Goal: Navigation & Orientation: Find specific page/section

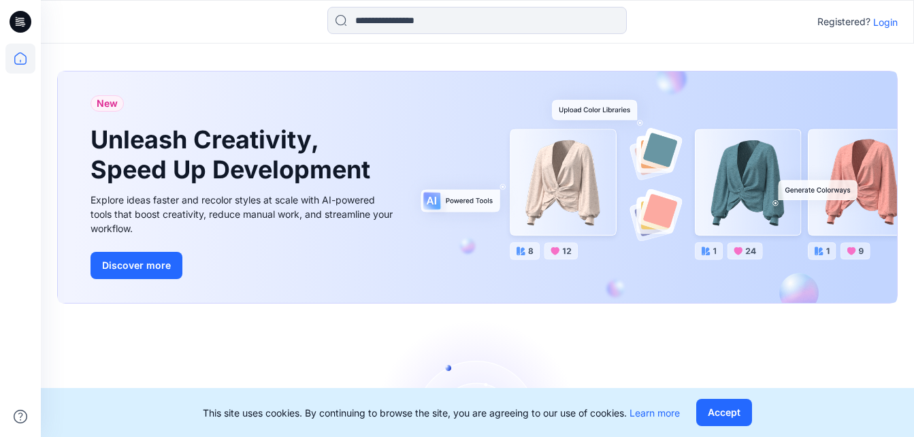
click at [892, 25] on p "Login" at bounding box center [885, 22] width 25 height 14
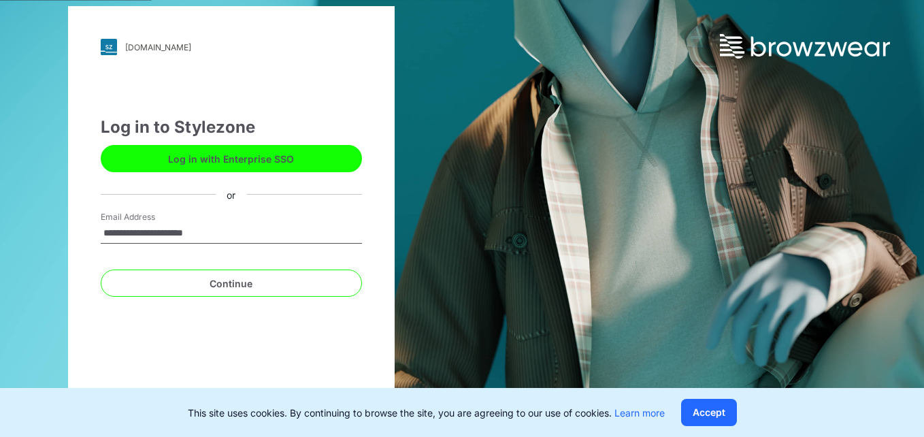
type input "**********"
click at [101, 270] on button "Continue" at bounding box center [231, 283] width 261 height 27
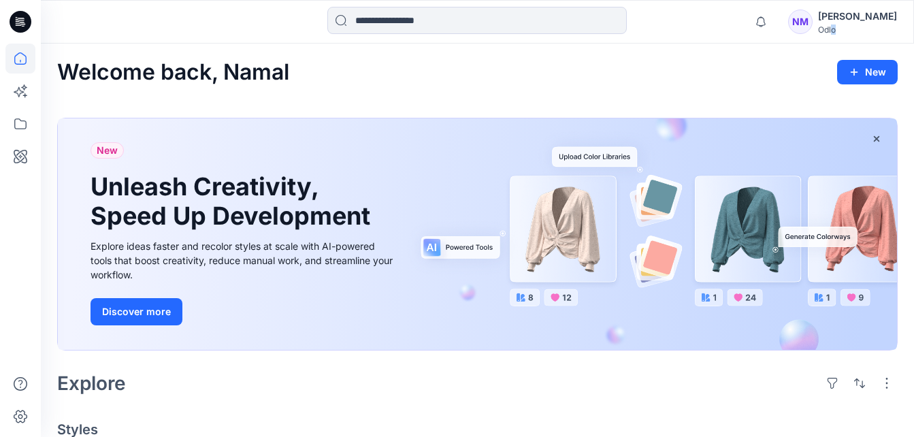
click at [827, 28] on div "Odlo" at bounding box center [857, 30] width 79 height 10
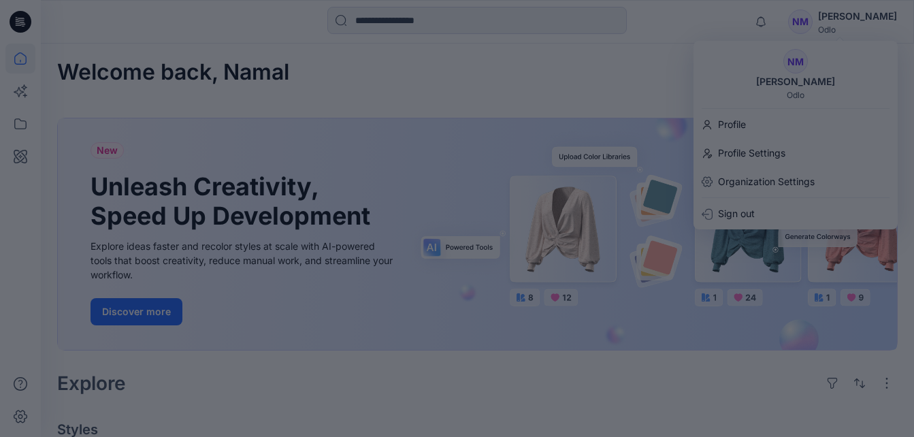
click at [611, 67] on div at bounding box center [457, 218] width 914 height 437
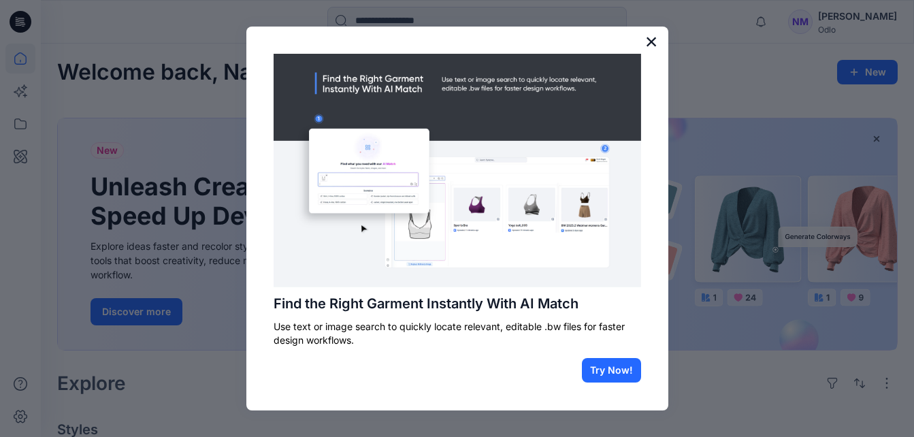
click at [651, 41] on button "×" at bounding box center [651, 42] width 13 height 22
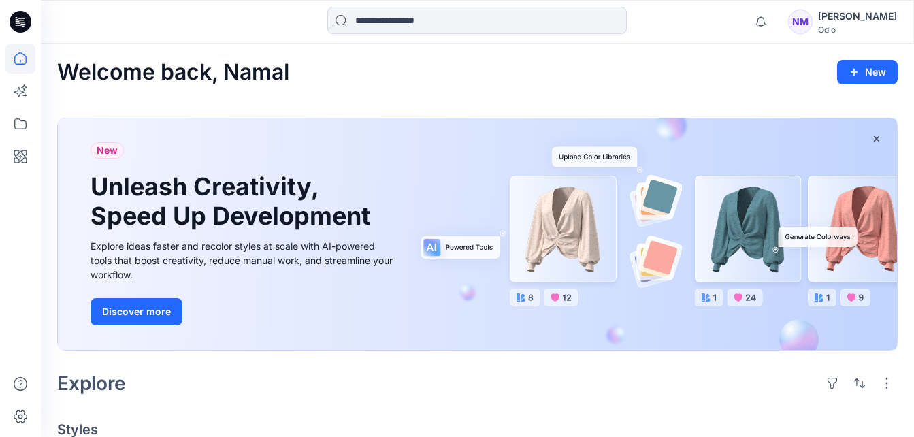
click at [25, 21] on icon at bounding box center [21, 22] width 22 height 22
click at [17, 124] on icon at bounding box center [20, 124] width 30 height 30
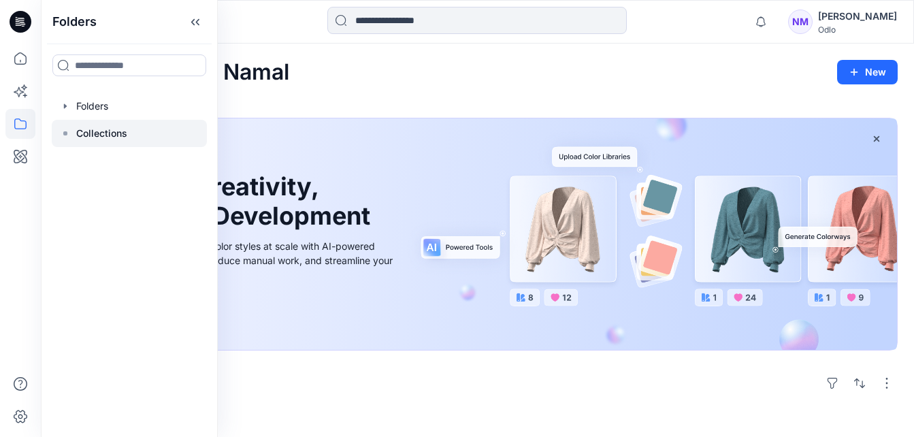
click at [66, 128] on icon at bounding box center [65, 133] width 11 height 11
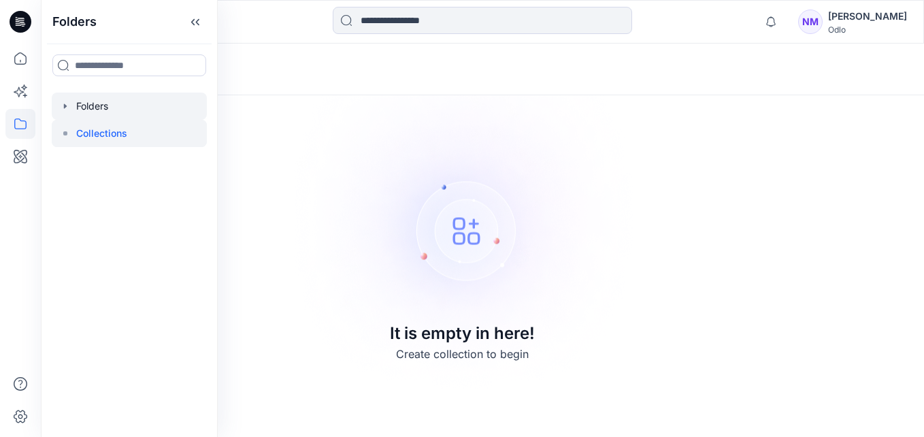
click at [76, 101] on div at bounding box center [129, 106] width 155 height 27
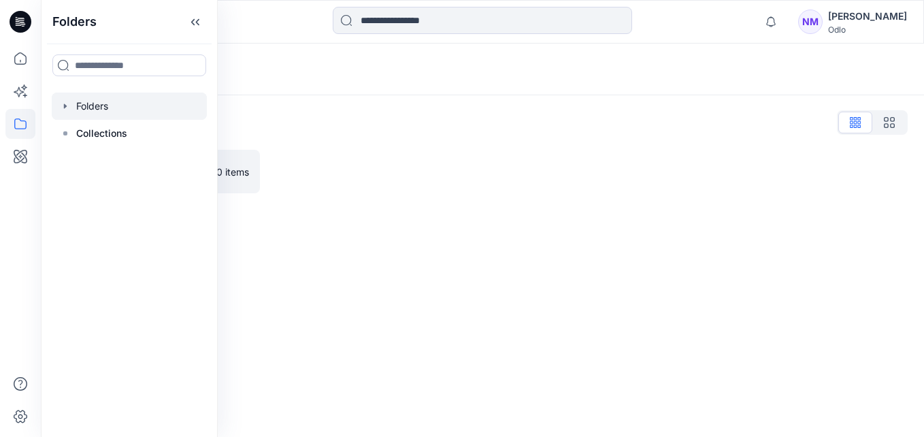
click at [62, 106] on icon "button" at bounding box center [65, 106] width 11 height 11
click at [83, 133] on icon "button" at bounding box center [79, 133] width 11 height 11
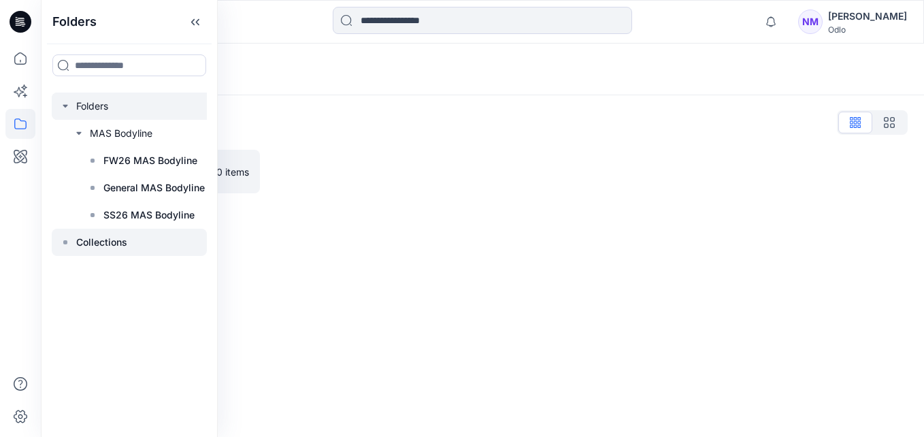
click at [66, 240] on icon at bounding box center [65, 242] width 11 height 11
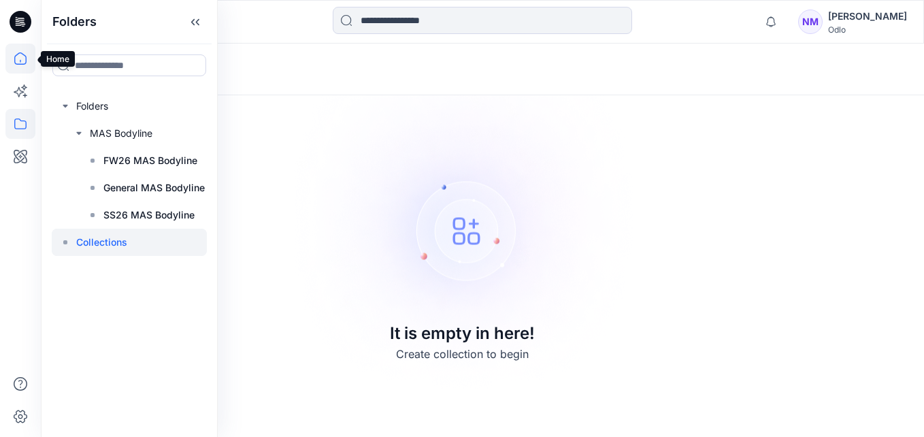
click at [16, 56] on icon at bounding box center [20, 58] width 12 height 12
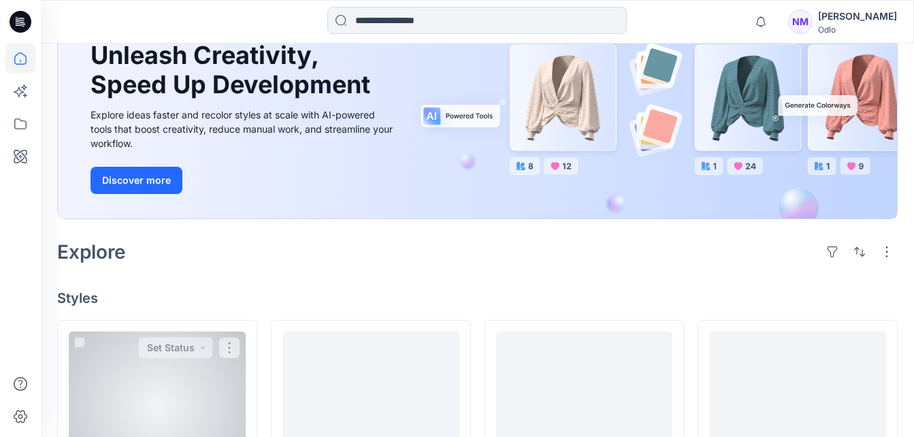
scroll to position [136, 0]
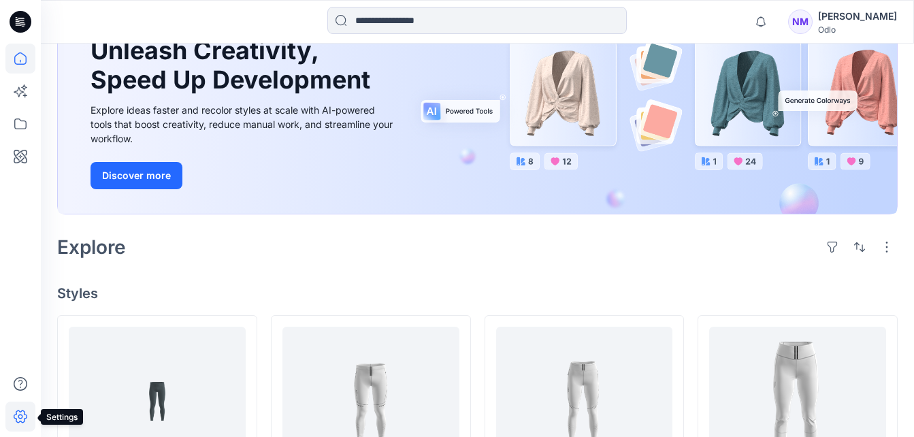
click at [21, 412] on icon at bounding box center [21, 416] width 14 height 13
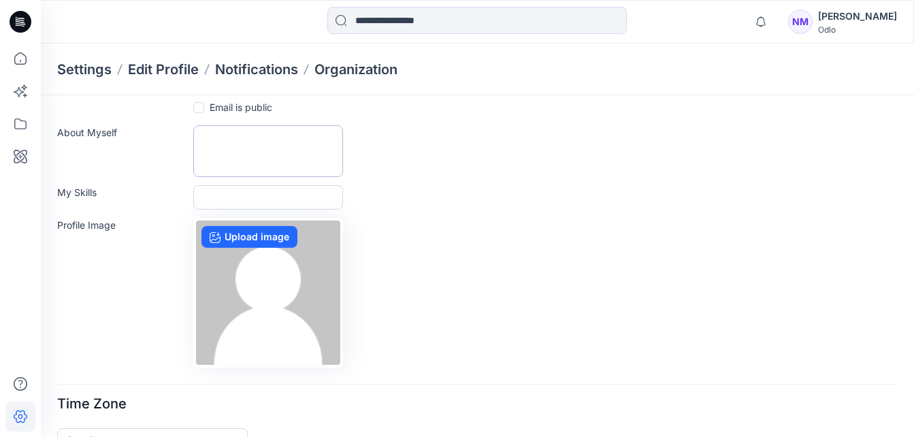
scroll to position [37, 0]
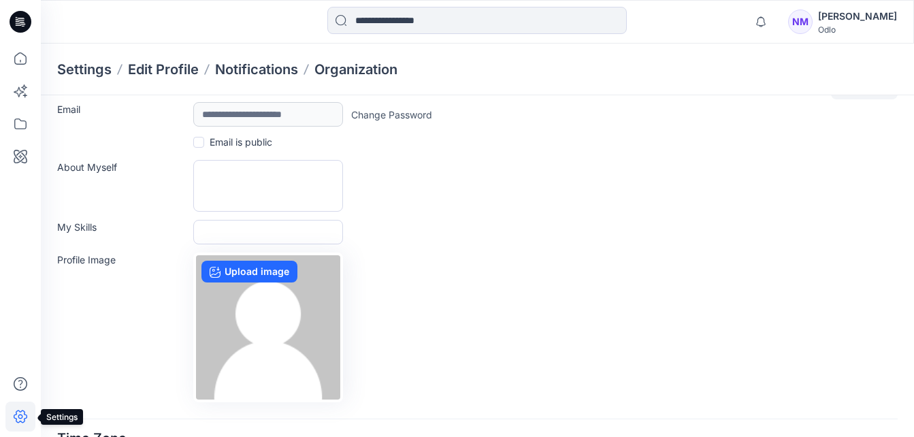
click at [12, 412] on icon at bounding box center [20, 417] width 30 height 30
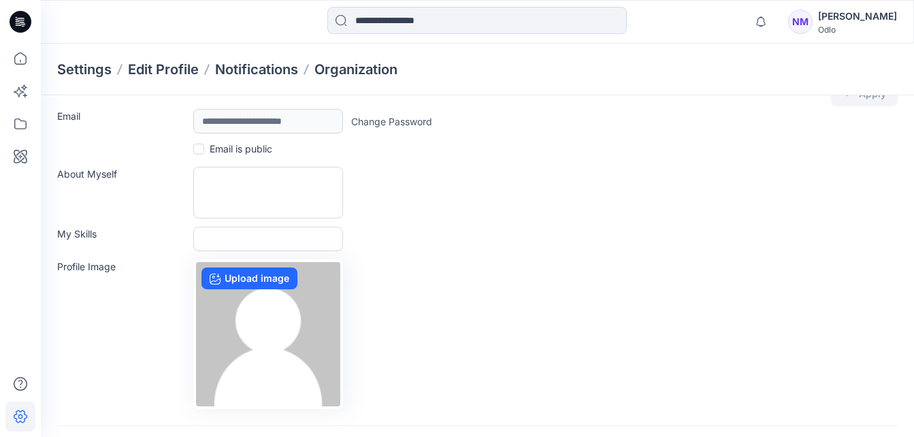
scroll to position [0, 0]
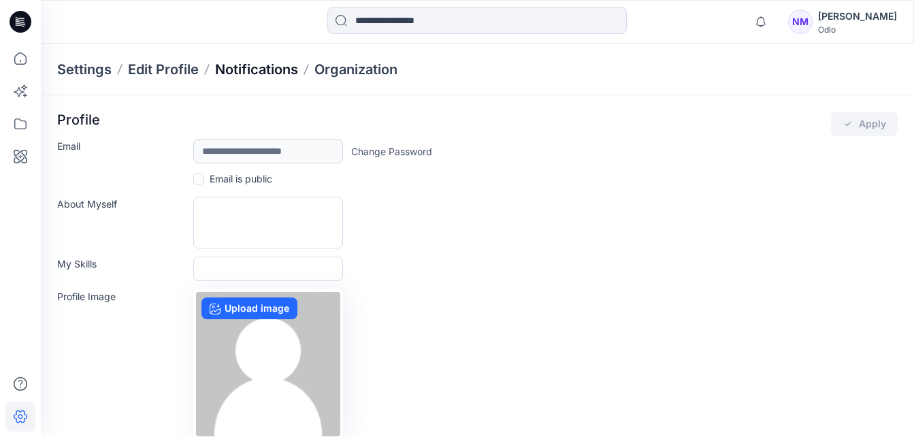
click at [263, 69] on p "Notifications" at bounding box center [256, 69] width 83 height 19
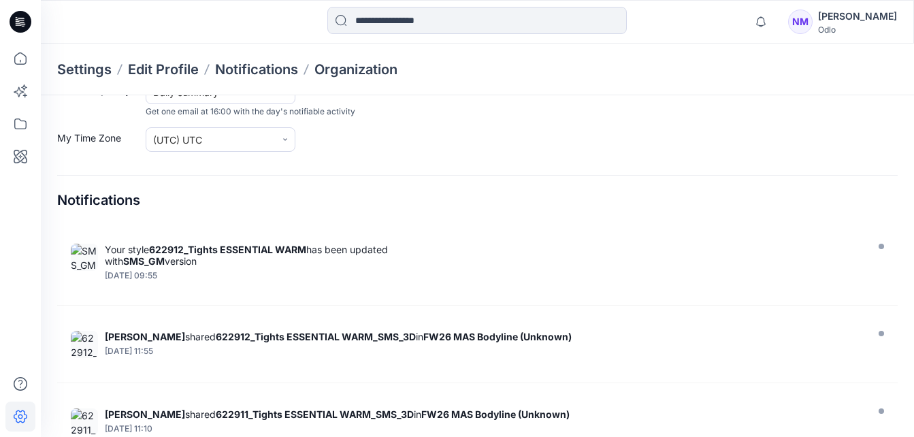
scroll to position [408, 0]
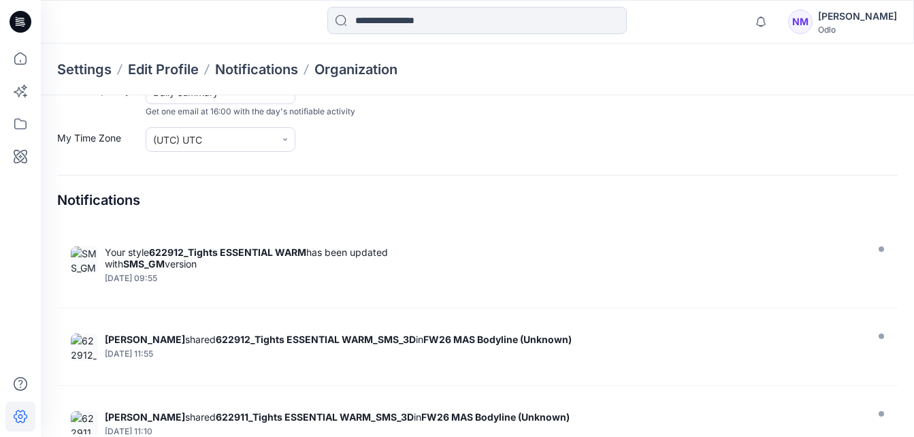
click at [12, 22] on icon at bounding box center [21, 22] width 22 height 22
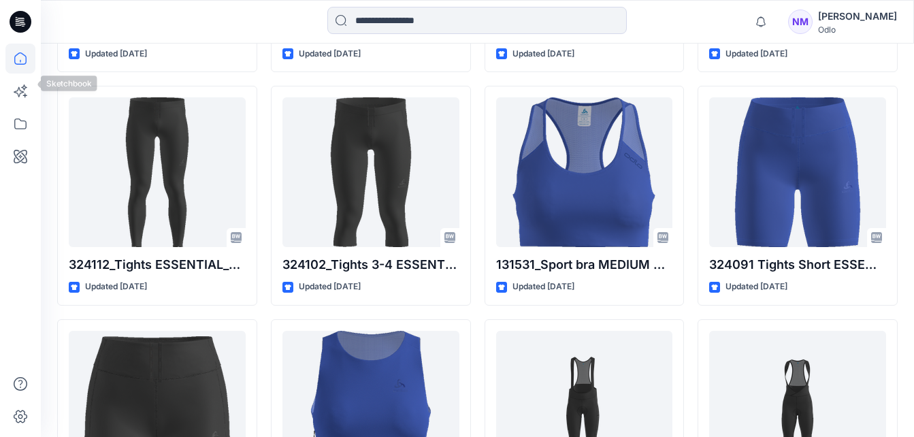
scroll to position [2455, 0]
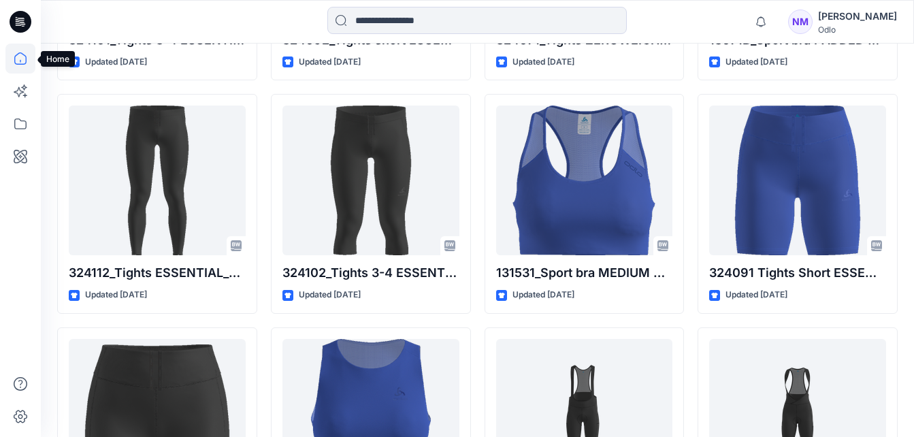
click at [18, 57] on icon at bounding box center [20, 59] width 30 height 30
click at [22, 125] on icon at bounding box center [20, 124] width 30 height 30
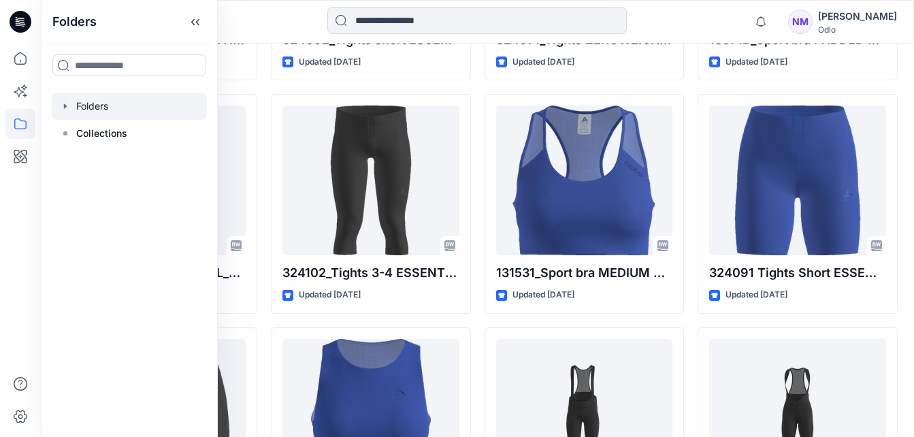
click at [102, 109] on div at bounding box center [129, 106] width 155 height 27
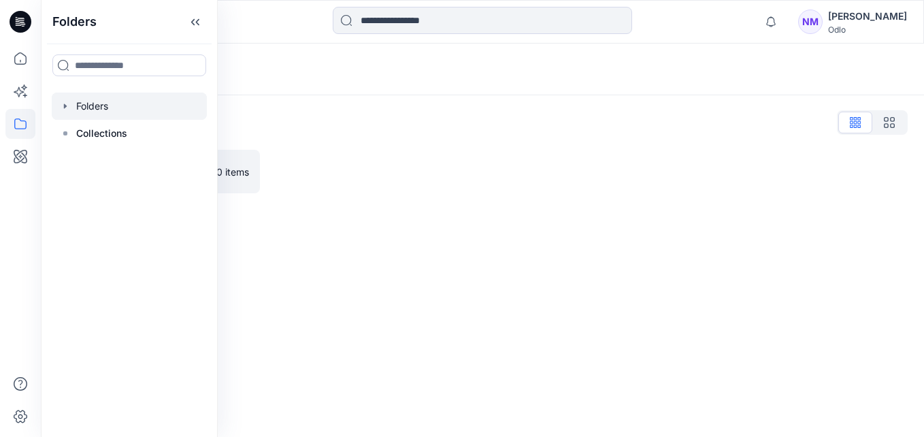
click at [353, 215] on div "Folders Folders List MAS Bodyline 0 items" at bounding box center [483, 240] width 884 height 393
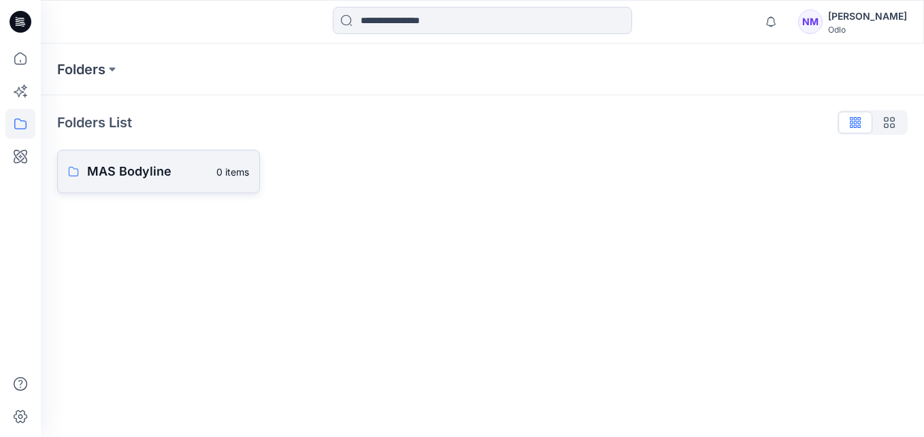
click at [120, 172] on p "MAS Bodyline" at bounding box center [147, 171] width 121 height 19
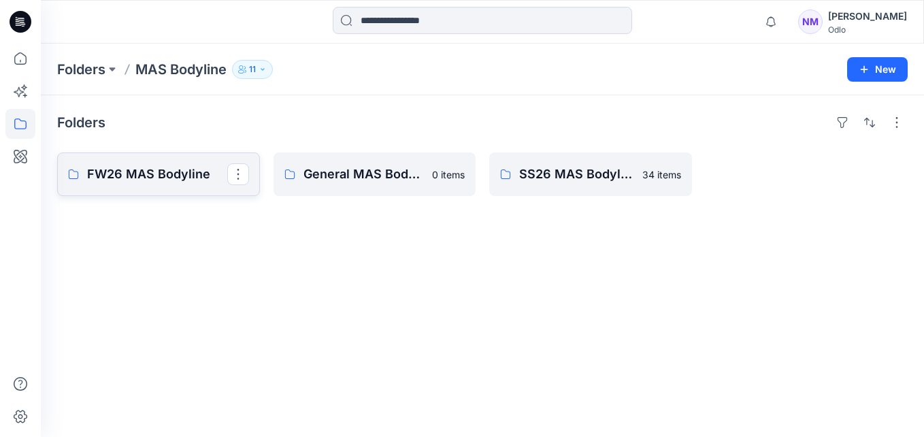
click at [163, 176] on p "FW26 MAS Bodyline" at bounding box center [157, 174] width 140 height 19
